Goal: Task Accomplishment & Management: Contribute content

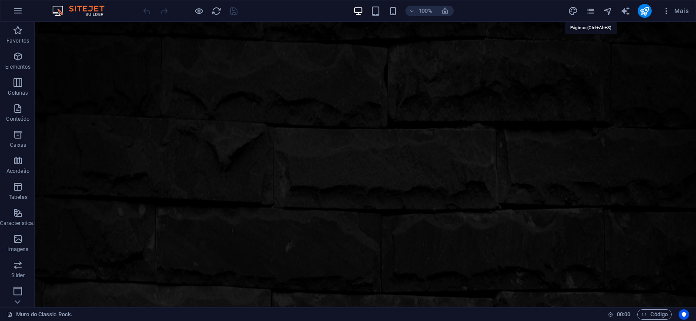
click at [589, 12] on icon "pages" at bounding box center [590, 11] width 10 height 10
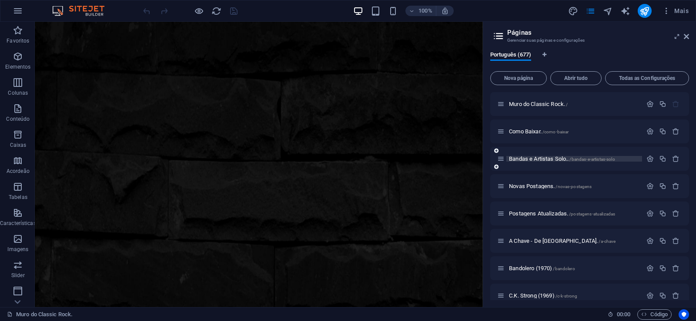
click at [531, 158] on span "Bandas e Artistas Solo.. /bandas-e-artistas-solo" at bounding box center [562, 159] width 106 height 7
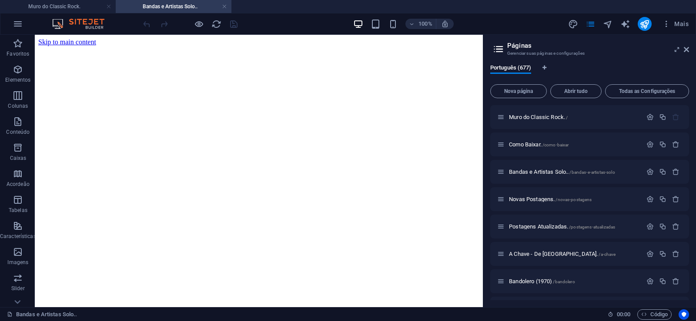
scroll to position [78, 0]
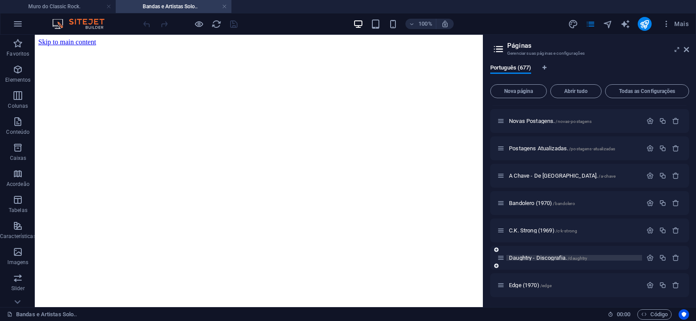
click at [524, 258] on span "Daughtry - Discografia. /daughtry" at bounding box center [548, 258] width 78 height 7
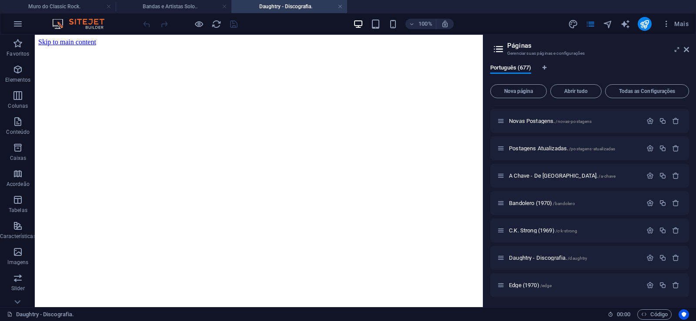
scroll to position [0, 0]
click at [518, 94] on span "Nova página" at bounding box center [518, 91] width 49 height 5
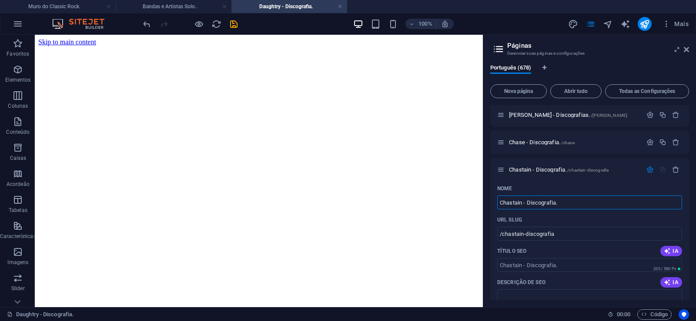
type input "Chastain - Discografia."
type input "/chastain-discografia"
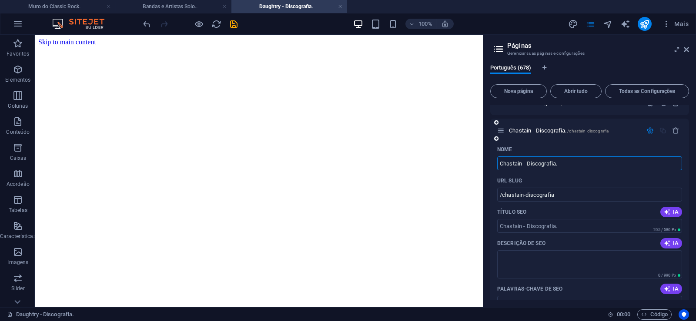
scroll to position [18575, 0]
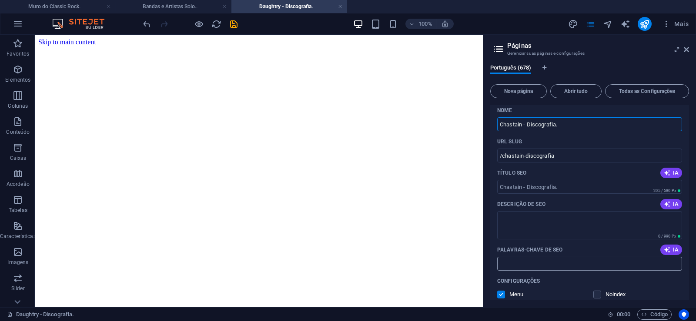
click at [534, 264] on input "Palavras-chave de SEO" at bounding box center [589, 264] width 185 height 14
paste input "Chastain - Discografia. Download."
click at [531, 223] on textarea "Descrição de SEO" at bounding box center [589, 225] width 185 height 28
type input "Chastain - Discografia. Download."
paste textarea "Chastain é uma banda de heavy metal formada por [PERSON_NAME] Chastain em 1984."
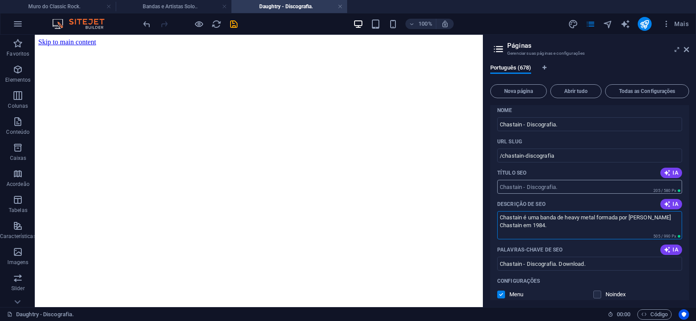
type textarea "Chastain é uma banda de heavy metal formada por [PERSON_NAME] Chastain em 1984."
click at [525, 157] on input "/chastain-discografia" at bounding box center [589, 156] width 185 height 14
drag, startPoint x: 525, startPoint y: 157, endPoint x: 516, endPoint y: 158, distance: 9.6
click at [516, 158] on input "/chastain-discografia" at bounding box center [589, 156] width 185 height 14
click at [517, 158] on input "/chastain-discografia" at bounding box center [589, 156] width 185 height 14
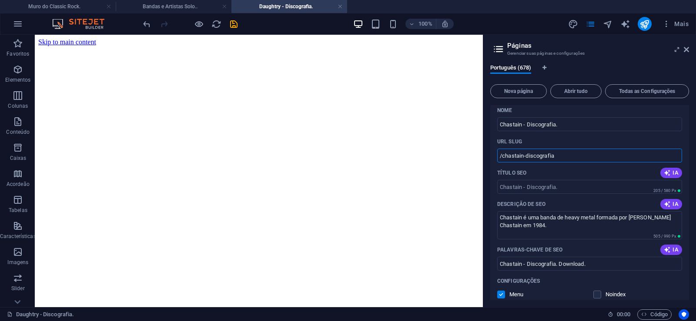
drag, startPoint x: 524, startPoint y: 157, endPoint x: 502, endPoint y: 162, distance: 23.0
click at [502, 162] on input "/chastain-discografia" at bounding box center [589, 156] width 185 height 14
click at [536, 161] on input "/chastain-discografia" at bounding box center [589, 156] width 185 height 14
drag, startPoint x: 524, startPoint y: 156, endPoint x: 579, endPoint y: 160, distance: 55.4
click at [579, 160] on input "/chastain-discografia" at bounding box center [589, 156] width 185 height 14
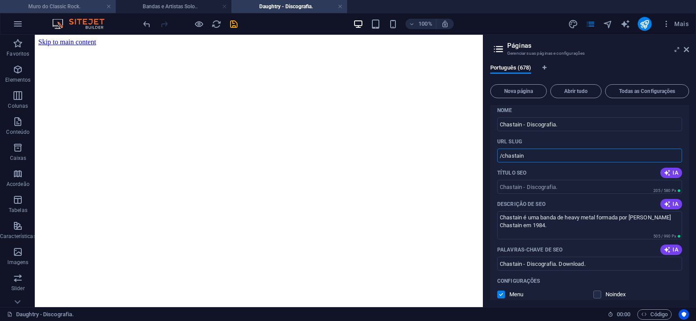
type input "/chastain"
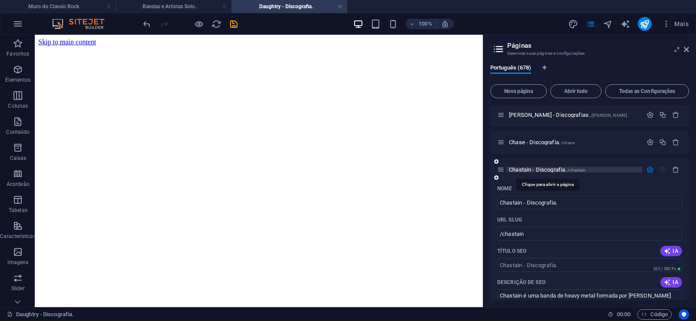
click at [528, 172] on span "Chastain - Discografia. /[PERSON_NAME]" at bounding box center [547, 170] width 77 height 7
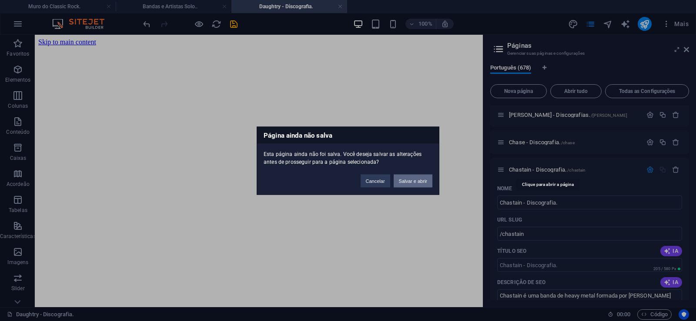
click at [407, 181] on button "Salvar e abrir" at bounding box center [413, 180] width 39 height 13
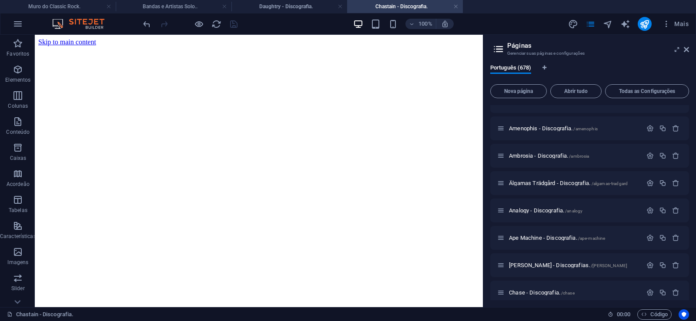
scroll to position [0, 0]
click at [687, 50] on icon at bounding box center [686, 49] width 5 height 7
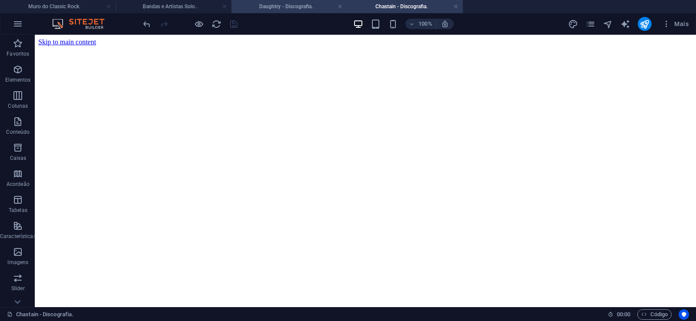
click at [264, 8] on h4 "Daughtry - Discografia." at bounding box center [289, 7] width 116 height 10
click figure
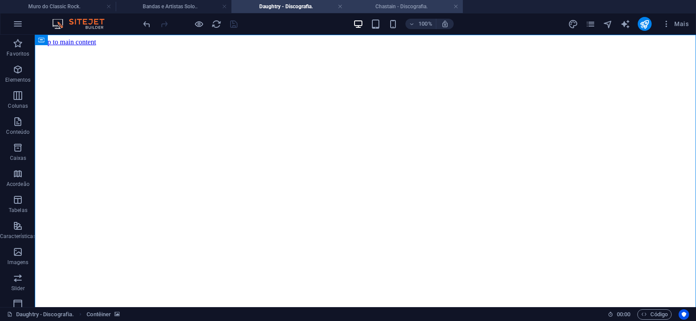
click at [382, 8] on h4 "Chastain - Discografia." at bounding box center [405, 7] width 116 height 10
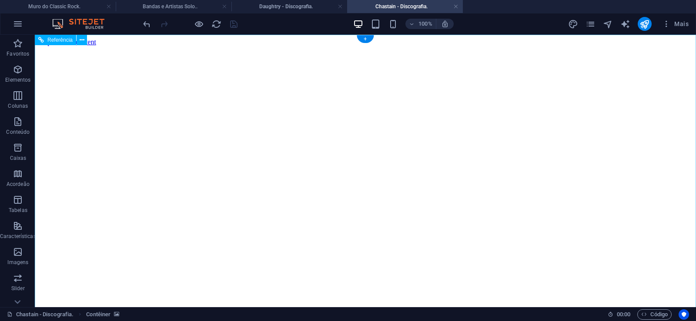
click at [71, 46] on figure at bounding box center [365, 46] width 654 height 0
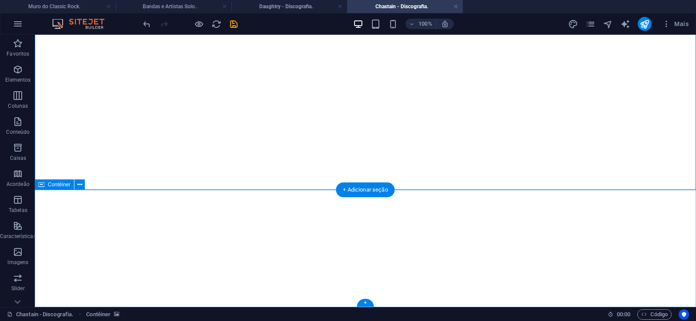
click div "Solte o conteúdo aqui ou Adicionar elementos Colar área de transferência"
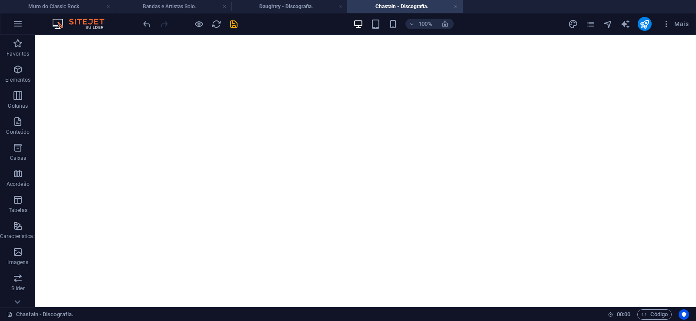
scroll to position [0, 0]
click figure
click div "Daughtry - Discografia."
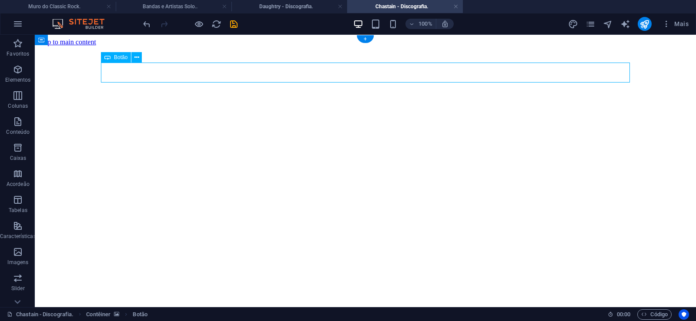
click div "Daughtry - Discografia."
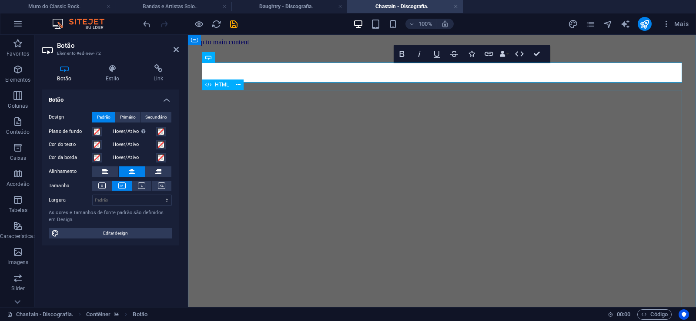
scroll to position [0, 6]
click div "Daughtry é uma banda norte-americana de rock liderada pelo ex-participante do p…"
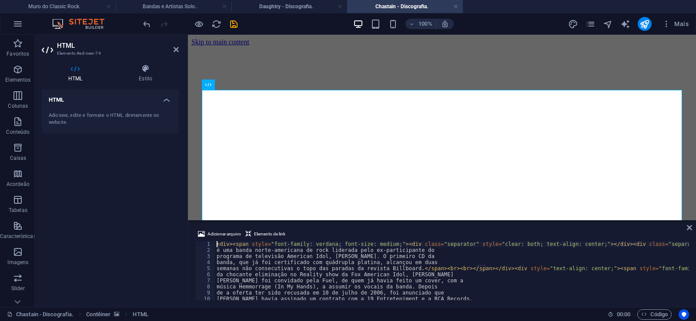
type textarea "música Hemmorrage (In My Hands), a assumir os vocais da banda. Depois"
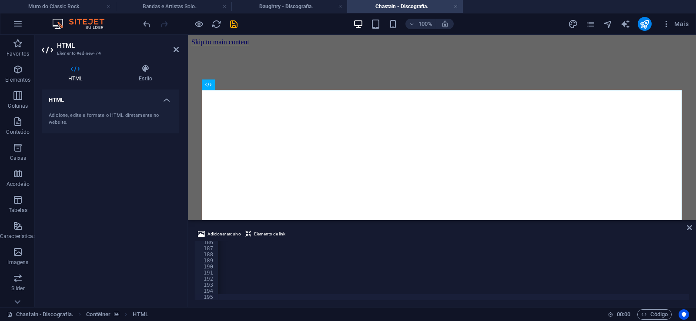
scroll to position [0, 28905]
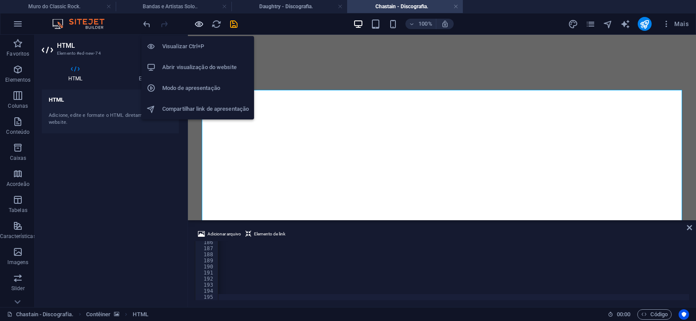
click at [197, 25] on icon "button" at bounding box center [199, 24] width 10 height 10
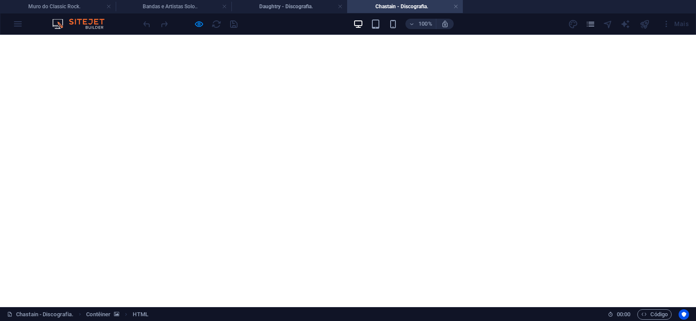
scroll to position [3762, 0]
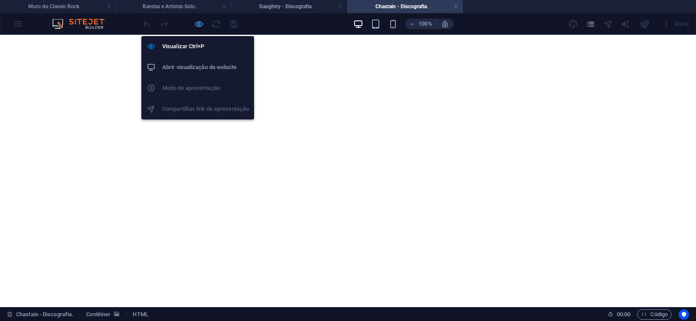
click at [198, 25] on icon "button" at bounding box center [199, 24] width 10 height 10
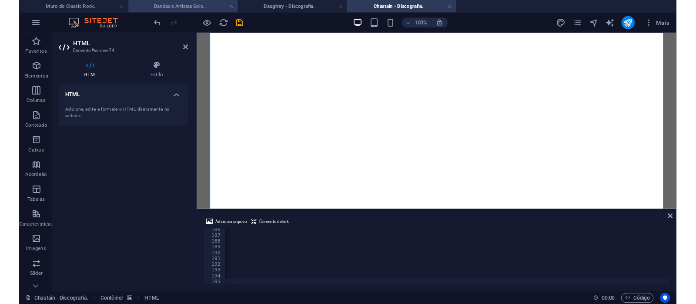
scroll to position [0, 28873]
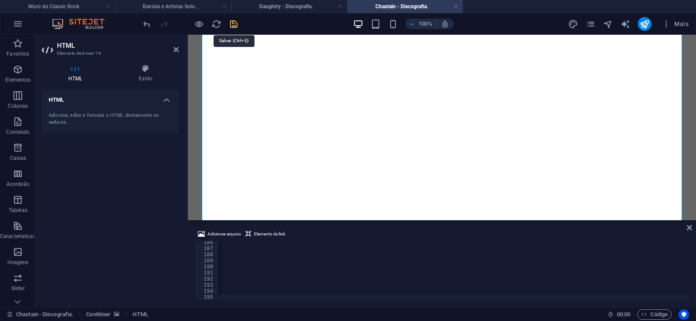
click at [234, 25] on icon "save" at bounding box center [234, 24] width 10 height 10
click at [455, 6] on link at bounding box center [455, 7] width 5 height 8
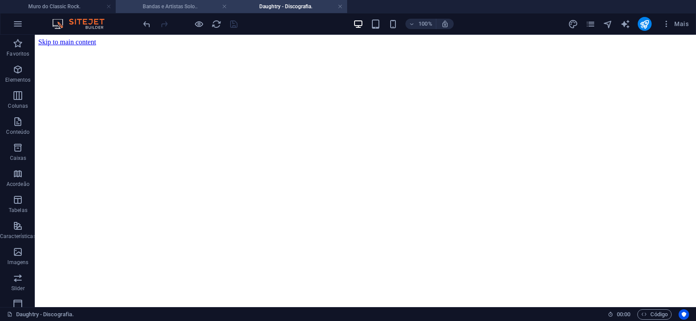
click at [176, 7] on h4 "Bandas e Artistas Solo.." at bounding box center [174, 7] width 116 height 10
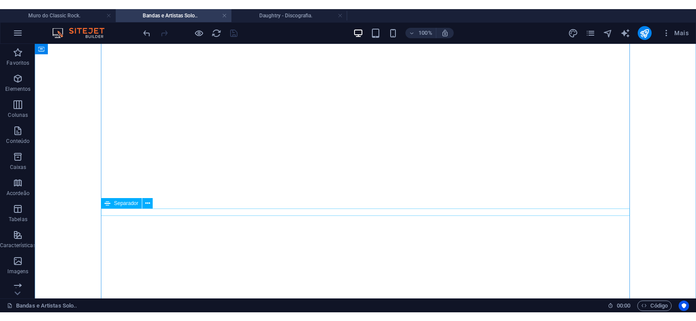
scroll to position [2821, 0]
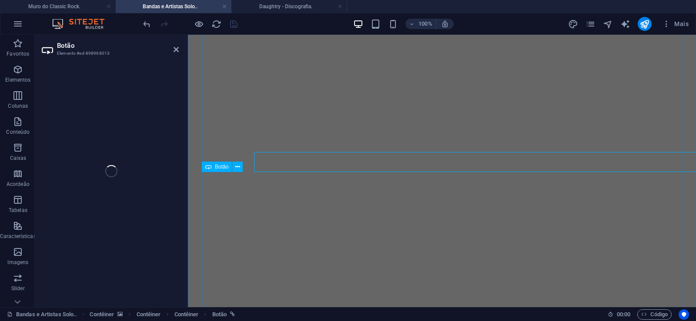
select select "px"
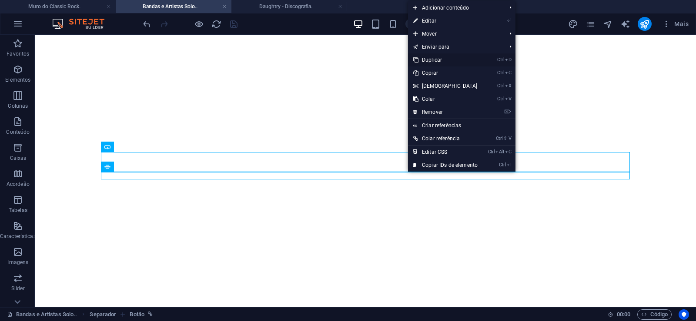
click at [429, 60] on link "Ctrl D Duplicar" at bounding box center [445, 59] width 75 height 13
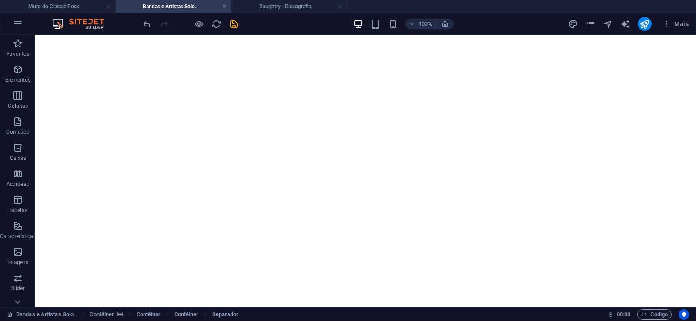
drag, startPoint x: 410, startPoint y: 194, endPoint x: 411, endPoint y: 180, distance: 14.4
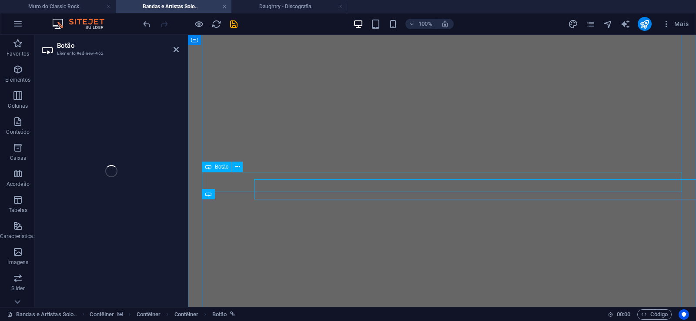
select select "px"
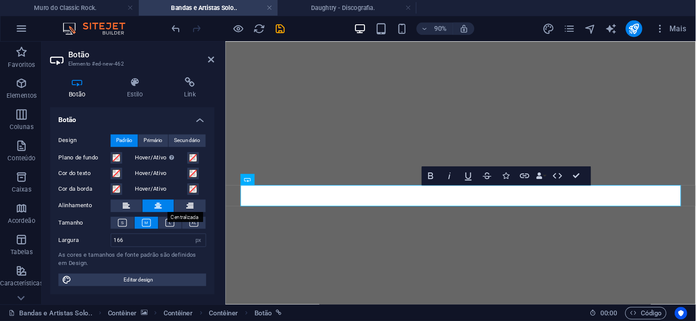
scroll to position [0, 6]
click at [158, 74] on h4 "Link" at bounding box center [158, 73] width 41 height 18
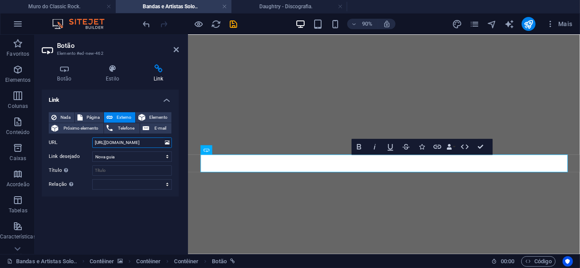
drag, startPoint x: 129, startPoint y: 143, endPoint x: 144, endPoint y: 143, distance: 15.2
click at [144, 143] on input "[URL][DOMAIN_NAME]" at bounding box center [132, 142] width 80 height 10
paste input "tain"
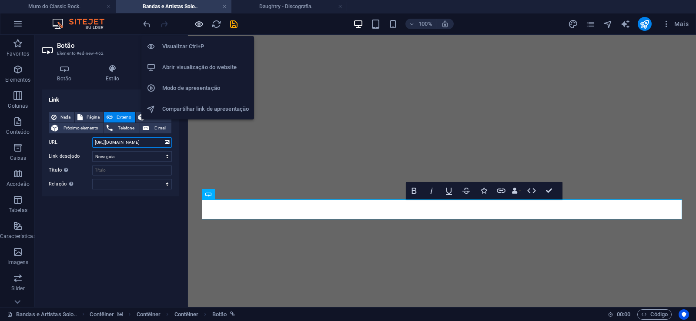
type input "[URL][DOMAIN_NAME]"
click at [199, 23] on icon "button" at bounding box center [199, 24] width 10 height 10
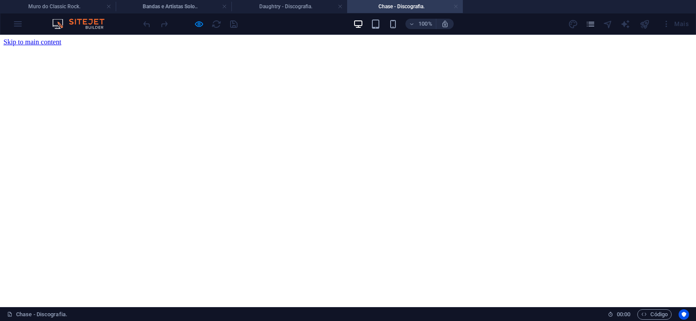
scroll to position [0, 0]
click at [455, 7] on link at bounding box center [455, 7] width 5 height 8
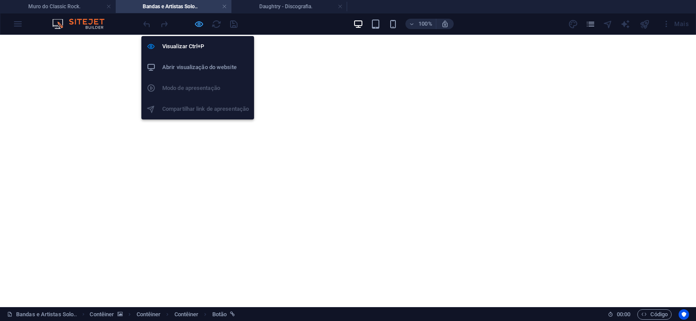
click at [198, 24] on icon "button" at bounding box center [199, 24] width 10 height 10
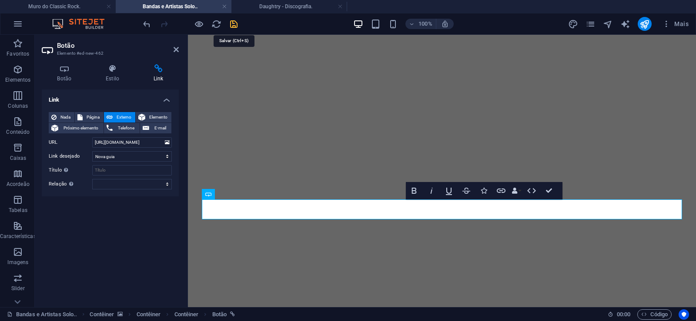
click at [230, 24] on icon "save" at bounding box center [234, 24] width 10 height 10
click at [174, 49] on icon at bounding box center [176, 49] width 5 height 7
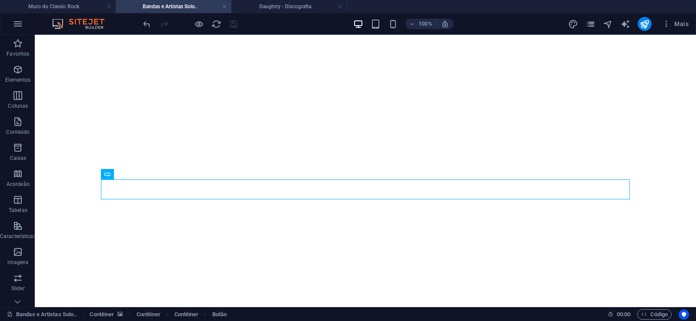
click at [587, 25] on icon "pages" at bounding box center [590, 24] width 10 height 10
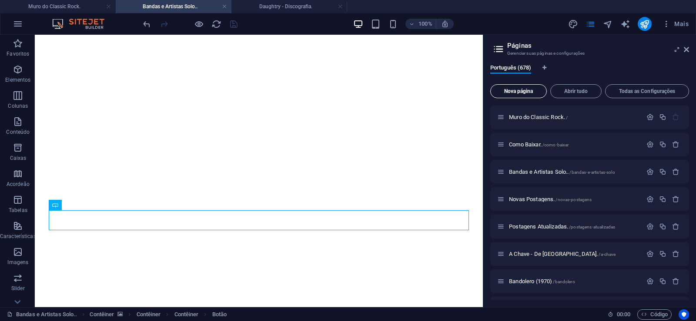
click at [520, 89] on span "Nova página" at bounding box center [518, 91] width 49 height 5
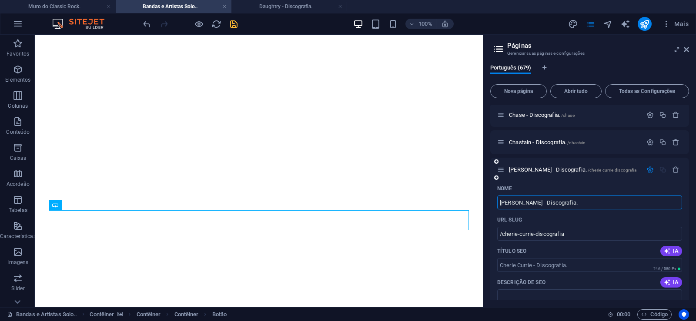
type input "[PERSON_NAME] - Discografia."
type input "/cherie-currie-discografia"
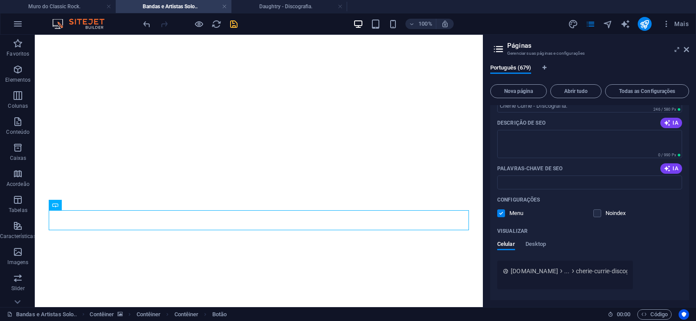
scroll to position [18672, 0]
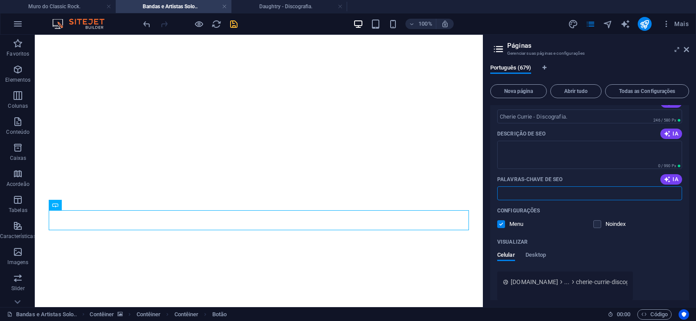
click at [540, 194] on input "Palavras-chave de SEO" at bounding box center [589, 194] width 185 height 14
paste input "[PERSON_NAME] - Discografia. Download."
type input "[PERSON_NAME] - Discografia. Download."
click at [551, 157] on textarea "Descrição de SEO" at bounding box center [589, 155] width 185 height 28
paste textarea "[PERSON_NAME] é uma cantora, musicista e atriz [DEMOGRAPHIC_DATA]. Foi a primei…"
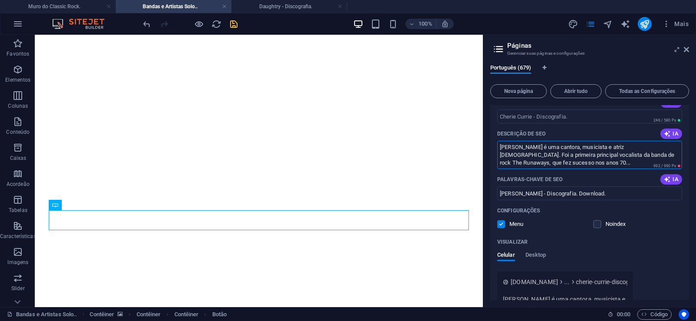
click at [674, 167] on textarea "[PERSON_NAME] é uma cantora, musicista e atriz [DEMOGRAPHIC_DATA]. Foi a primei…" at bounding box center [589, 155] width 185 height 28
drag, startPoint x: 655, startPoint y: 155, endPoint x: 660, endPoint y: 171, distance: 16.7
click at [660, 169] on textarea "[PERSON_NAME] é uma cantora, musicista e atriz [DEMOGRAPHIC_DATA]. Foi a primei…" at bounding box center [589, 155] width 185 height 28
type textarea "[PERSON_NAME] é uma cantora, musicista e atriz [DEMOGRAPHIC_DATA]. Foi a primei…"
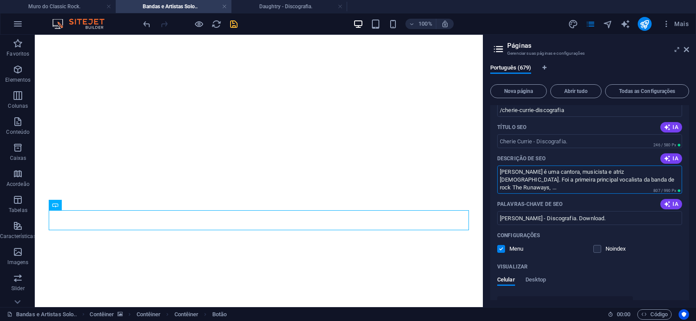
scroll to position [18633, 0]
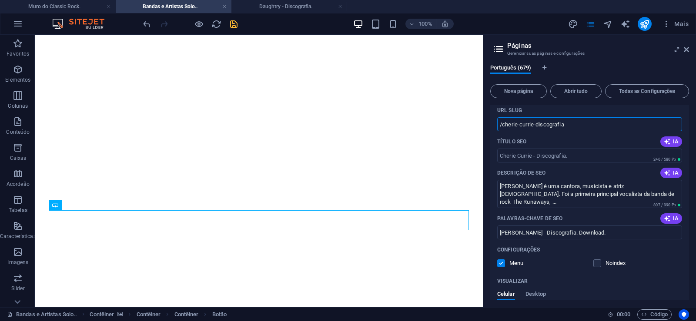
drag, startPoint x: 534, startPoint y: 121, endPoint x: 503, endPoint y: 134, distance: 33.4
click at [503, 131] on input "/cherie-currie-discografia" at bounding box center [589, 124] width 185 height 14
click at [540, 124] on input "/cherie-currie-discografia" at bounding box center [589, 124] width 185 height 14
drag, startPoint x: 534, startPoint y: 125, endPoint x: 578, endPoint y: 126, distance: 43.5
click at [578, 126] on input "/cherie-currie-discografia" at bounding box center [589, 124] width 185 height 14
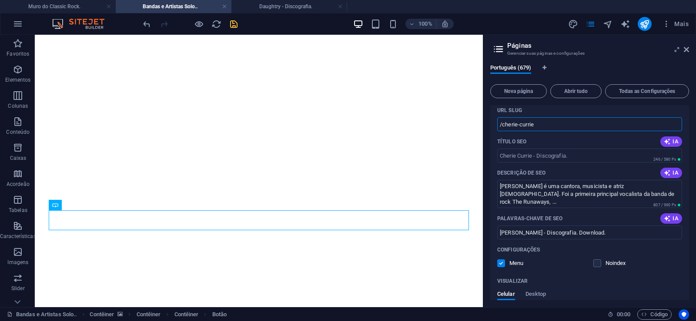
type input "/cherie-currie"
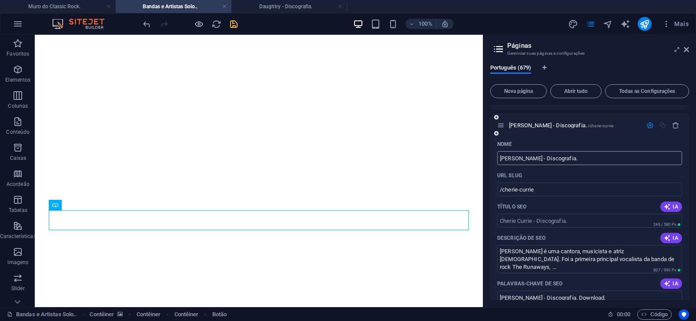
scroll to position [18555, 0]
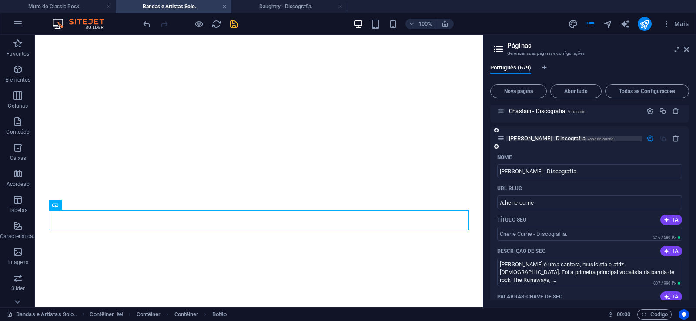
click at [526, 139] on span "[PERSON_NAME] - Discografia. /cherie-currie" at bounding box center [561, 138] width 104 height 7
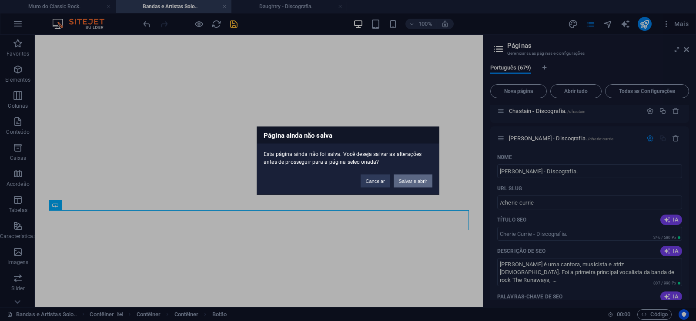
click at [412, 183] on button "Salvar e abrir" at bounding box center [413, 180] width 39 height 13
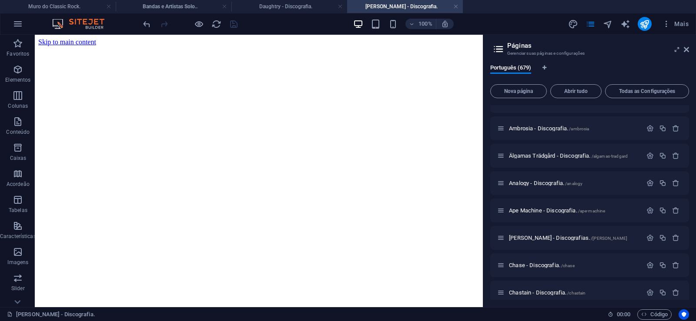
scroll to position [0, 0]
click at [686, 48] on icon at bounding box center [686, 49] width 5 height 7
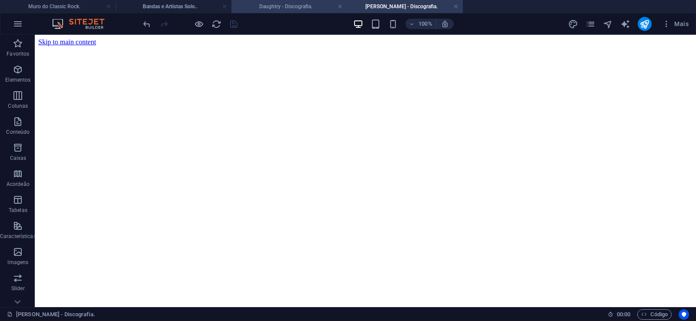
click at [282, 4] on h4 "Daughtry - Discografia." at bounding box center [289, 7] width 116 height 10
click figure
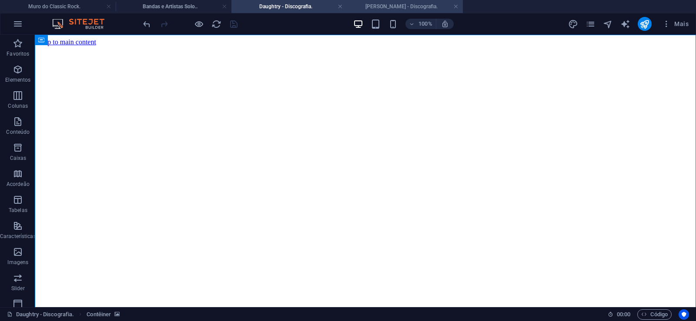
click at [382, 4] on h4 "[PERSON_NAME] - Discografia." at bounding box center [405, 7] width 116 height 10
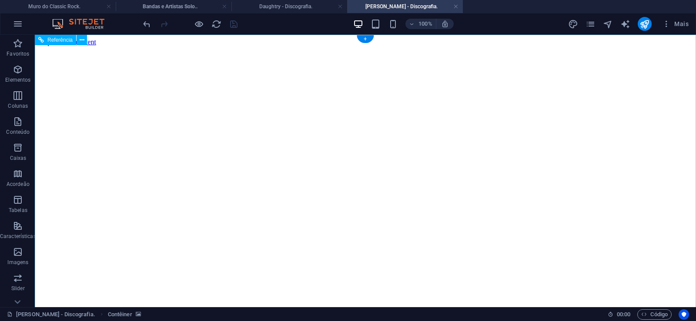
click at [49, 46] on figure at bounding box center [365, 46] width 654 height 0
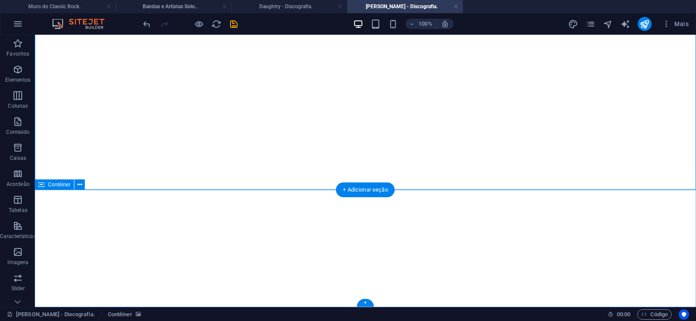
click div "Solte o conteúdo aqui ou Adicionar elementos Colar área de transferência"
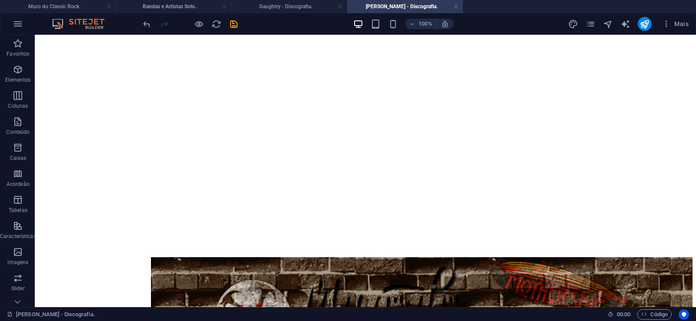
scroll to position [0, 0]
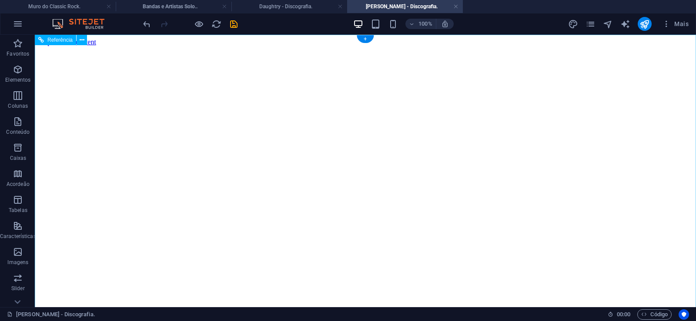
click figure
click div "Daughtry - Discografia."
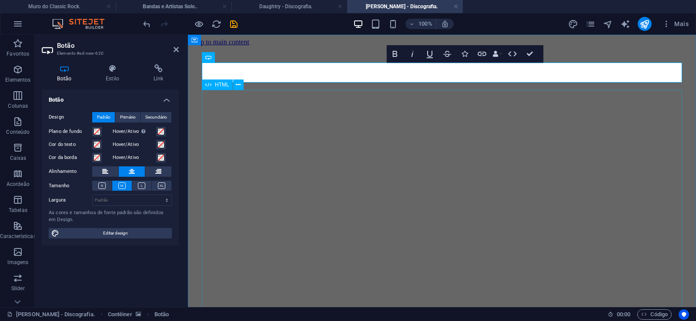
scroll to position [0, 6]
click div "Daughtry é uma banda norte-americana de rock liderada pelo ex-participante do p…"
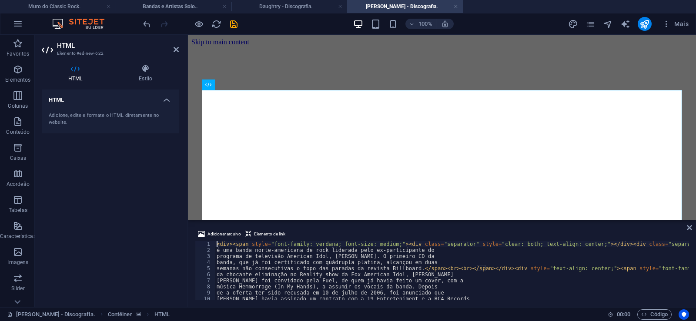
type textarea "[PERSON_NAME] foi convidado pela Fuel, de quem já havia feito um cover, com a"
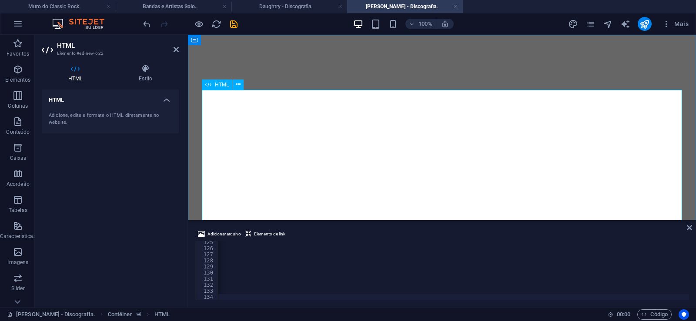
scroll to position [44, 0]
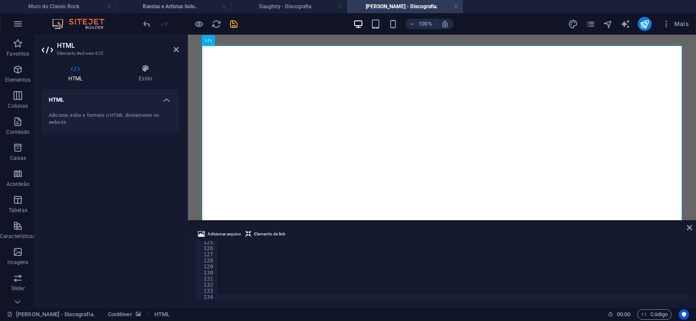
type textarea "<span style="font-family: verdana;"><span><span face="&quot;verdana&quot; , san…"
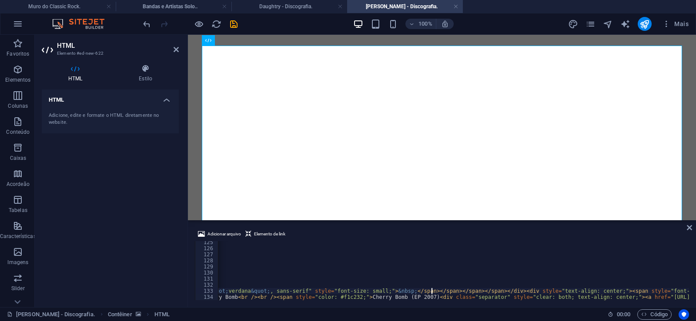
click at [432, 292] on div "<span style="font-family: verdana;"><span><span face="&quot;verdana&quot; , san…" at bounding box center [442, 270] width 494 height 59
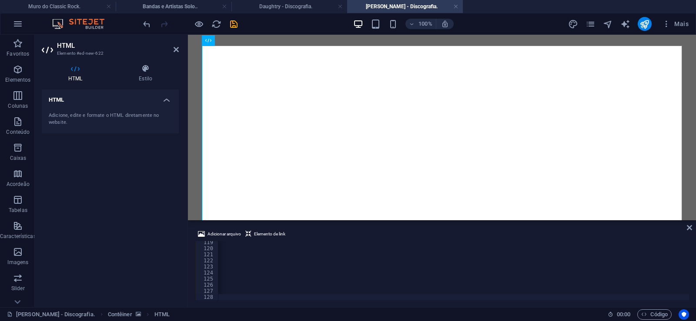
scroll to position [0, 28908]
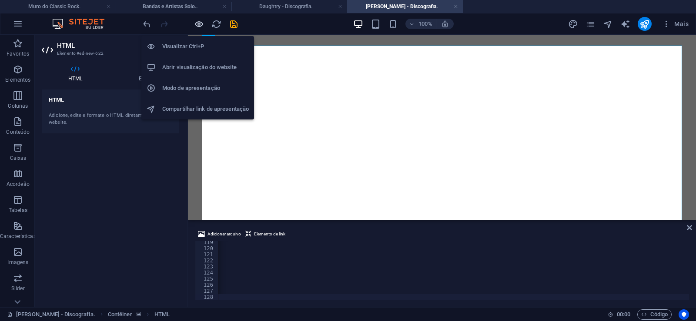
click at [197, 24] on icon "button" at bounding box center [199, 24] width 10 height 10
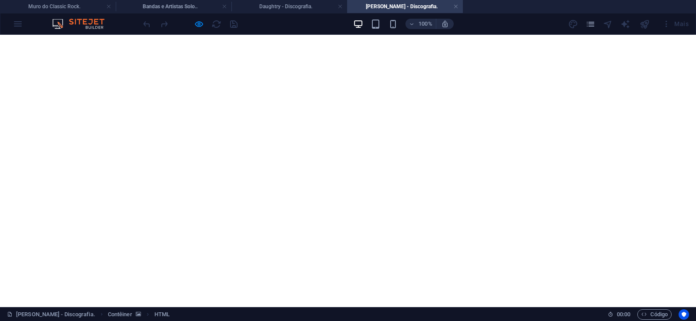
scroll to position [3419, 0]
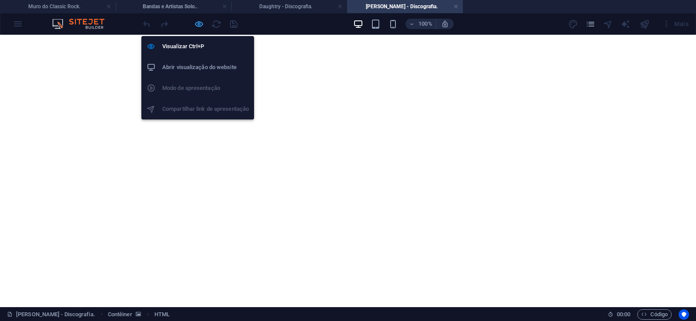
click at [196, 25] on icon "button" at bounding box center [199, 24] width 10 height 10
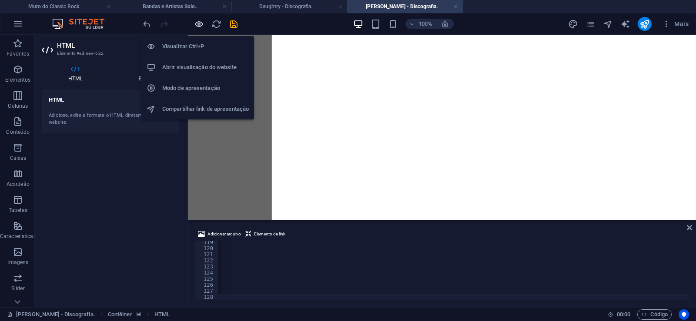
scroll to position [0, 28873]
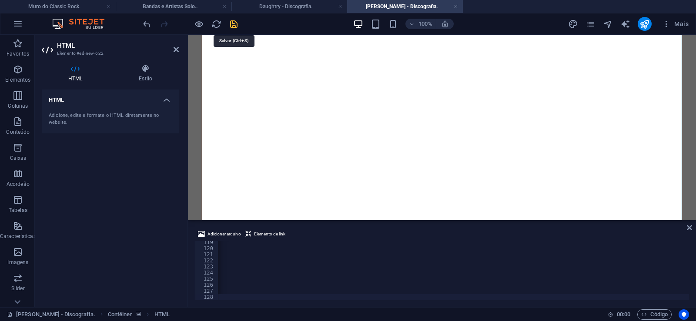
click at [232, 25] on icon "save" at bounding box center [234, 24] width 10 height 10
click at [456, 6] on link at bounding box center [455, 7] width 5 height 8
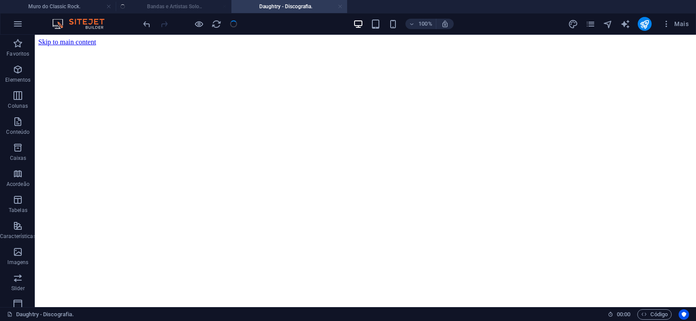
click at [339, 7] on link at bounding box center [339, 7] width 5 height 8
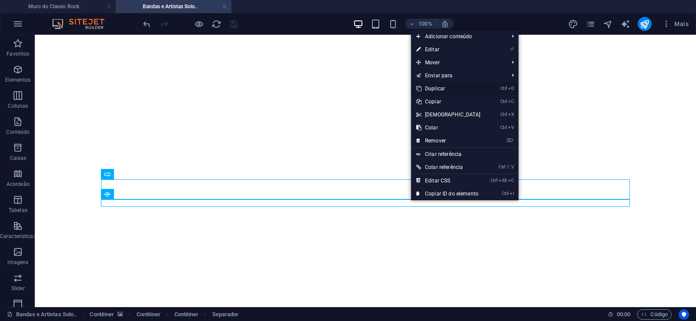
click at [431, 90] on link "Ctrl D Duplicar" at bounding box center [448, 88] width 75 height 13
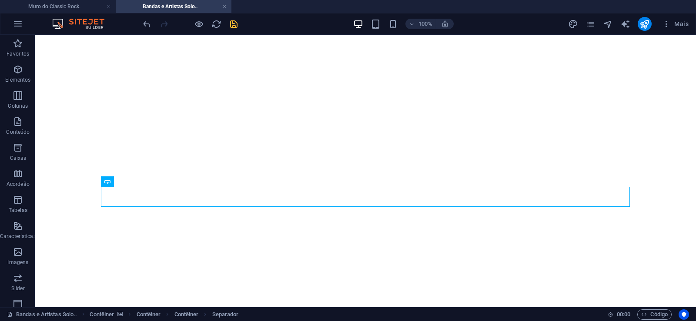
drag, startPoint x: 409, startPoint y: 204, endPoint x: 404, endPoint y: 184, distance: 20.5
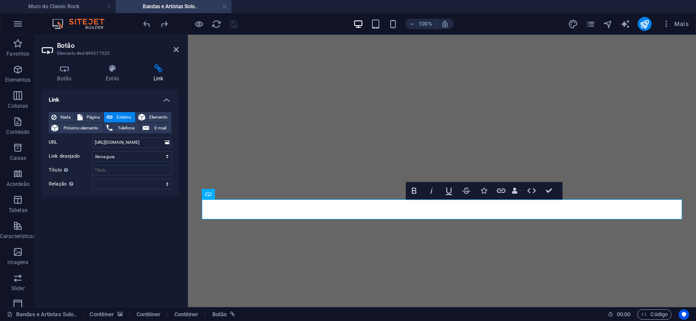
click at [158, 77] on h4 "Link" at bounding box center [158, 73] width 41 height 18
drag, startPoint x: 175, startPoint y: 48, endPoint x: 206, endPoint y: 114, distance: 72.8
click at [175, 48] on icon at bounding box center [176, 49] width 5 height 7
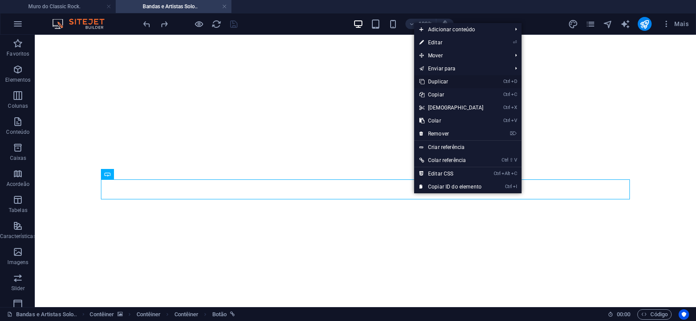
click at [431, 81] on link "Ctrl D Duplicar" at bounding box center [451, 81] width 75 height 13
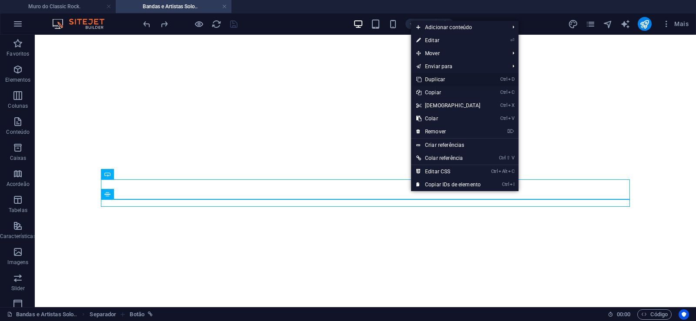
click at [430, 79] on link "Ctrl D Duplicar" at bounding box center [448, 79] width 75 height 13
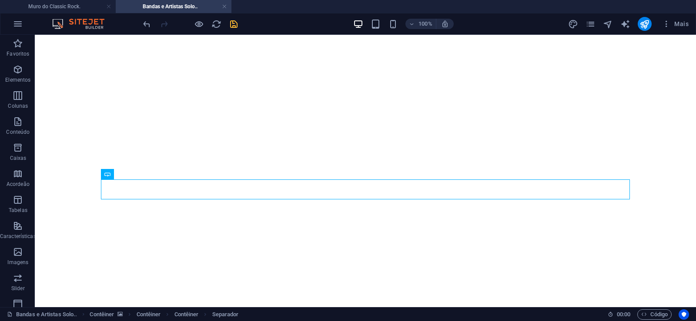
drag, startPoint x: 413, startPoint y: 221, endPoint x: 411, endPoint y: 207, distance: 14.0
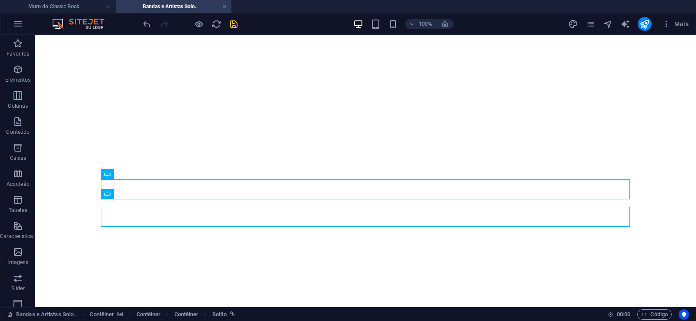
select select "px"
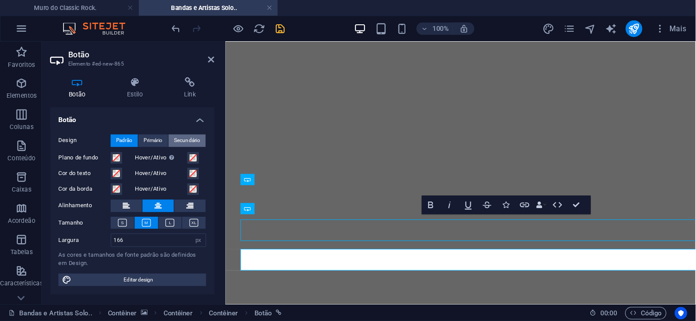
scroll to position [0, 5]
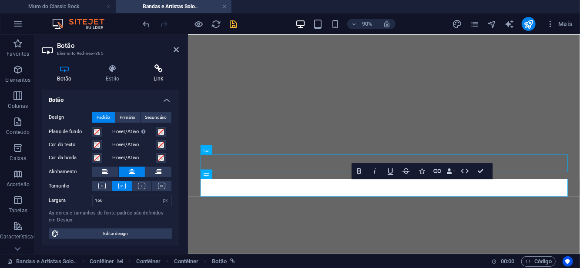
click at [158, 74] on h4 "Link" at bounding box center [158, 73] width 41 height 18
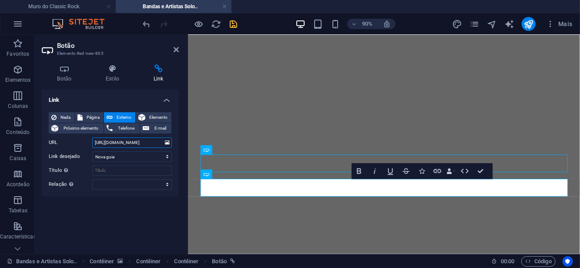
drag, startPoint x: 129, startPoint y: 144, endPoint x: 156, endPoint y: 143, distance: 26.6
click at [156, 143] on input "[URL][DOMAIN_NAME]" at bounding box center [132, 142] width 80 height 10
paste input "erie-currie"
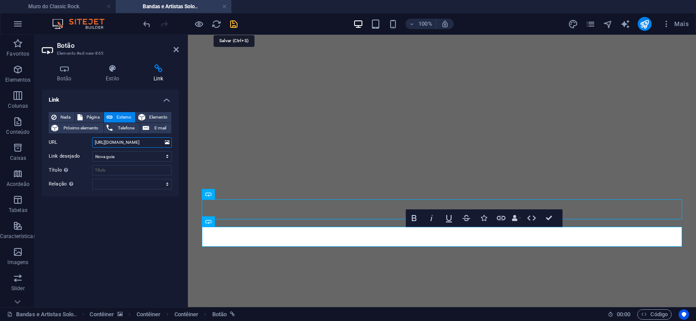
type input "[URL][DOMAIN_NAME]"
click at [231, 23] on icon "save" at bounding box center [234, 24] width 10 height 10
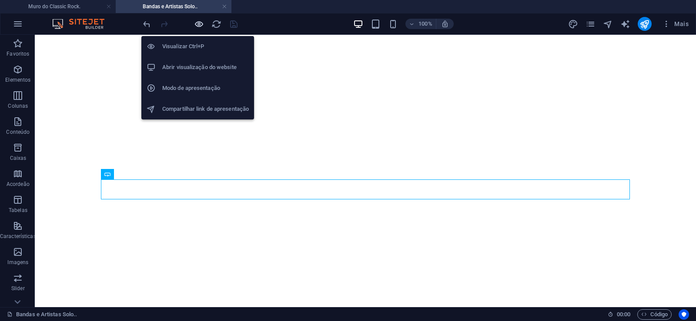
click at [197, 25] on icon "button" at bounding box center [199, 24] width 10 height 10
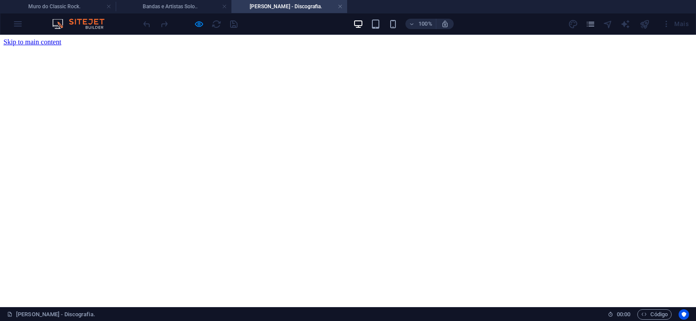
scroll to position [0, 0]
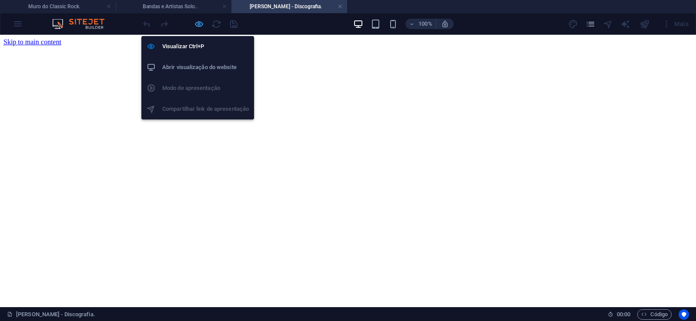
click at [199, 19] on icon "button" at bounding box center [199, 24] width 10 height 10
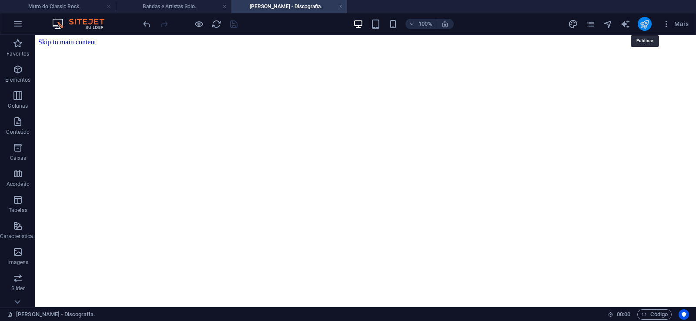
click at [647, 23] on icon "publish" at bounding box center [644, 24] width 10 height 10
